Goal: Task Accomplishment & Management: Manage account settings

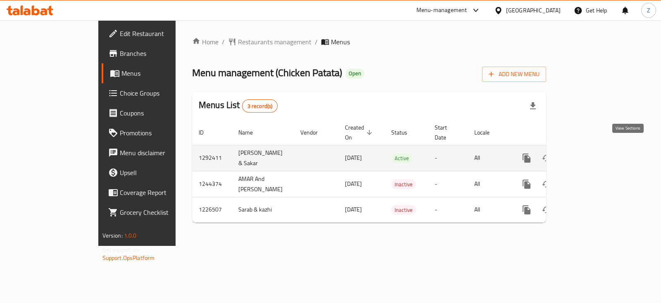
click at [591, 153] on icon "enhanced table" at bounding box center [586, 158] width 10 height 10
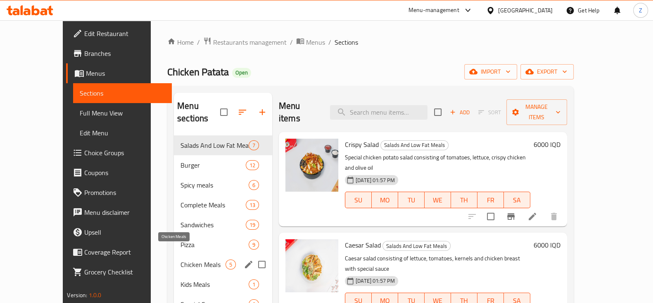
click at [181, 259] on span "Chicken Meals" at bounding box center [203, 264] width 45 height 10
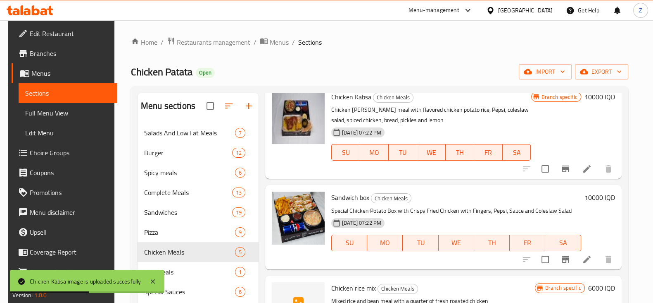
scroll to position [51, 0]
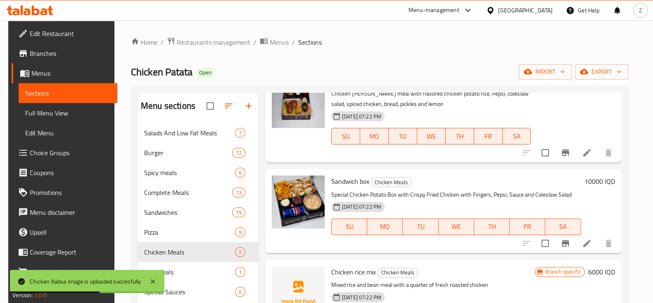
click at [151, 286] on div "Chicken Kabsa image is uploaded succesfully" at bounding box center [87, 280] width 155 height 23
click at [151, 278] on icon at bounding box center [153, 281] width 10 height 10
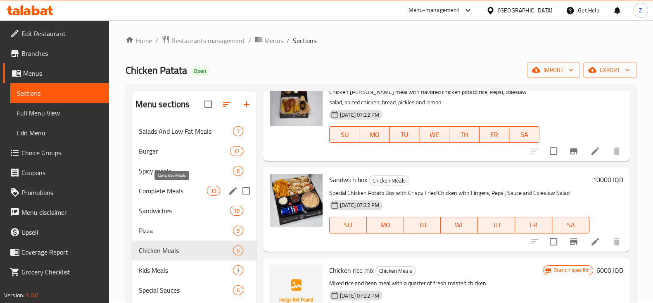
scroll to position [0, 0]
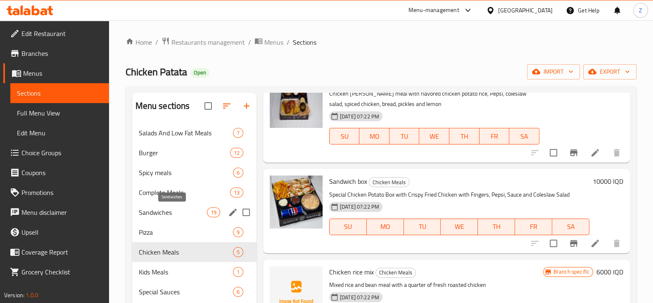
click at [178, 212] on span "Sandwiches" at bounding box center [173, 212] width 68 height 10
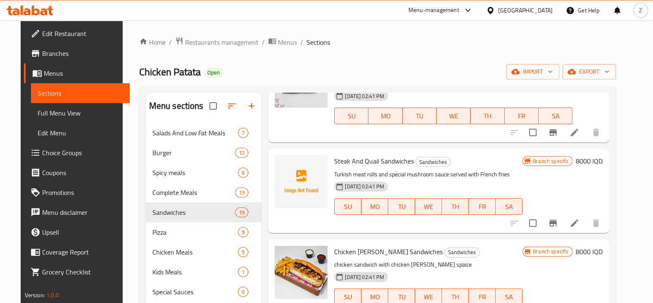
scroll to position [1136, 0]
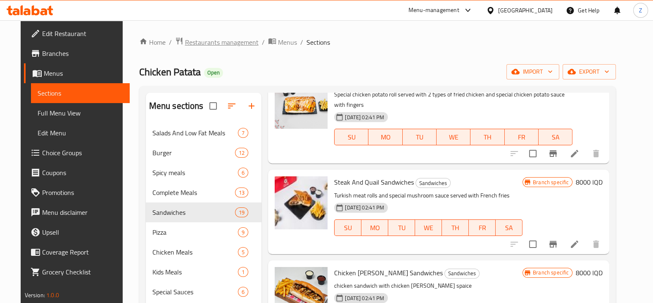
click at [201, 44] on span "Restaurants management" at bounding box center [222, 42] width 74 height 10
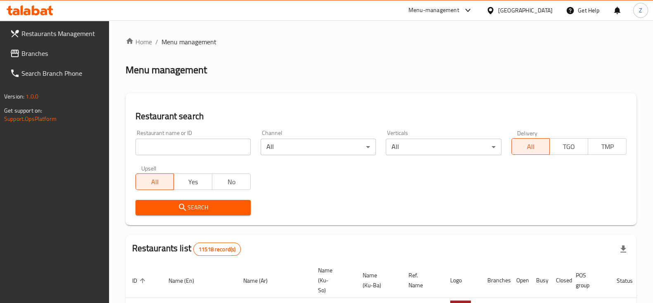
click at [200, 145] on input "search" at bounding box center [193, 146] width 115 height 17
type input "[PERSON_NAME]"
click button "Search" at bounding box center [193, 207] width 115 height 15
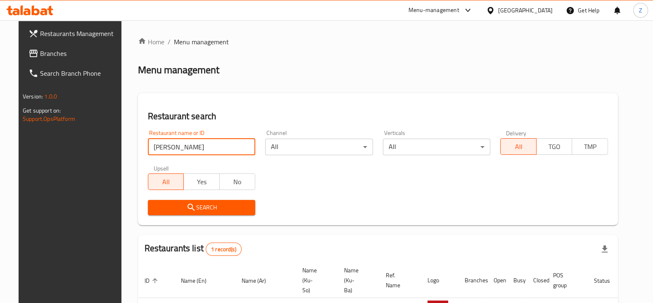
click at [51, 35] on span "Restaurants Management" at bounding box center [80, 34] width 81 height 10
